Goal: Use online tool/utility

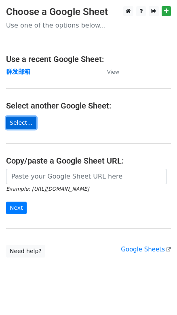
click at [21, 120] on link "Select..." at bounding box center [21, 123] width 30 height 13
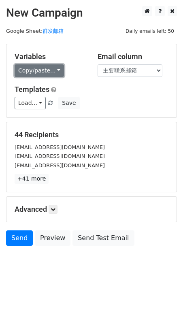
click at [36, 68] on link "Copy/paste..." at bounding box center [39, 70] width 49 height 13
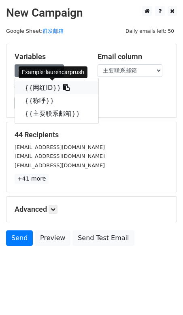
click at [35, 84] on link "{{网红ID}}" at bounding box center [56, 87] width 83 height 13
